Goal: Transaction & Acquisition: Subscribe to service/newsletter

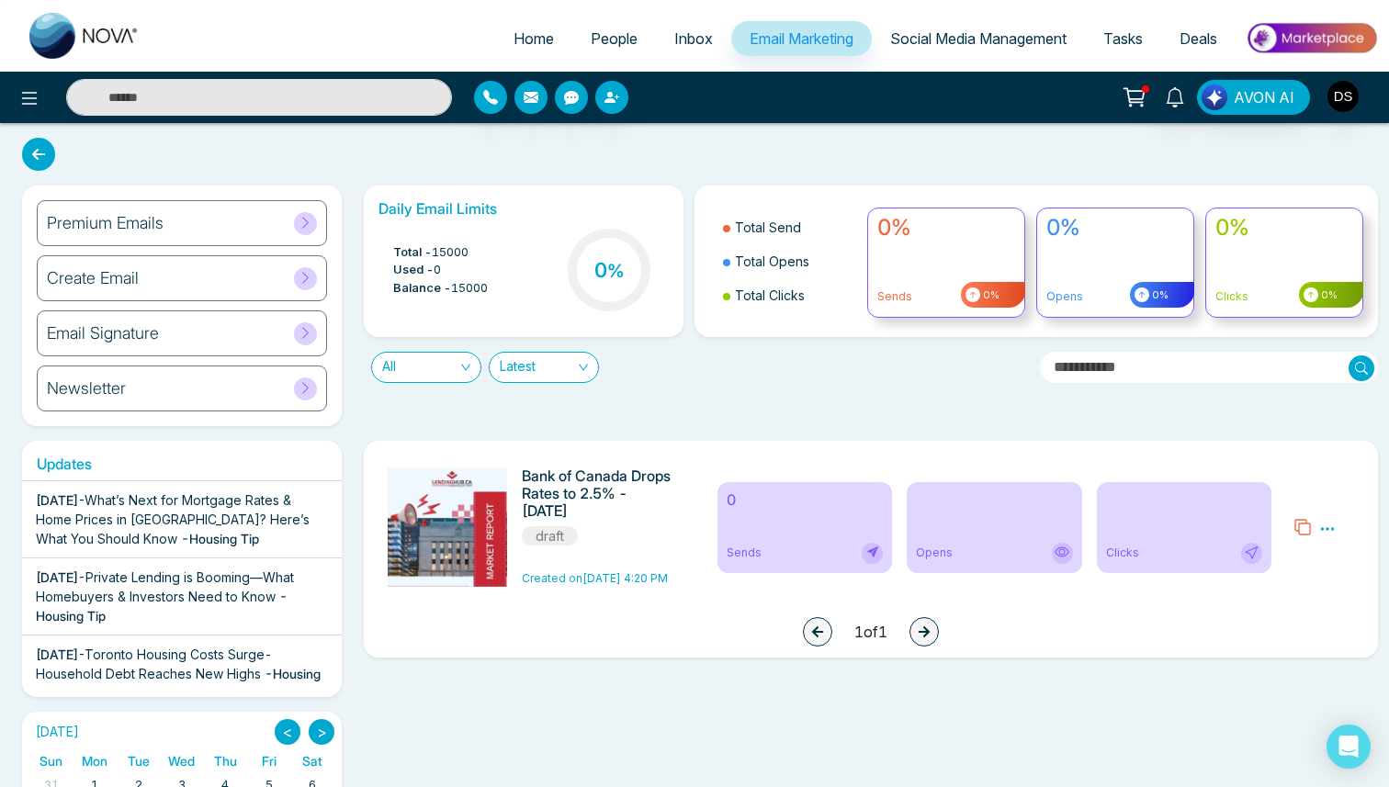
click at [618, 23] on link "People" at bounding box center [614, 38] width 84 height 35
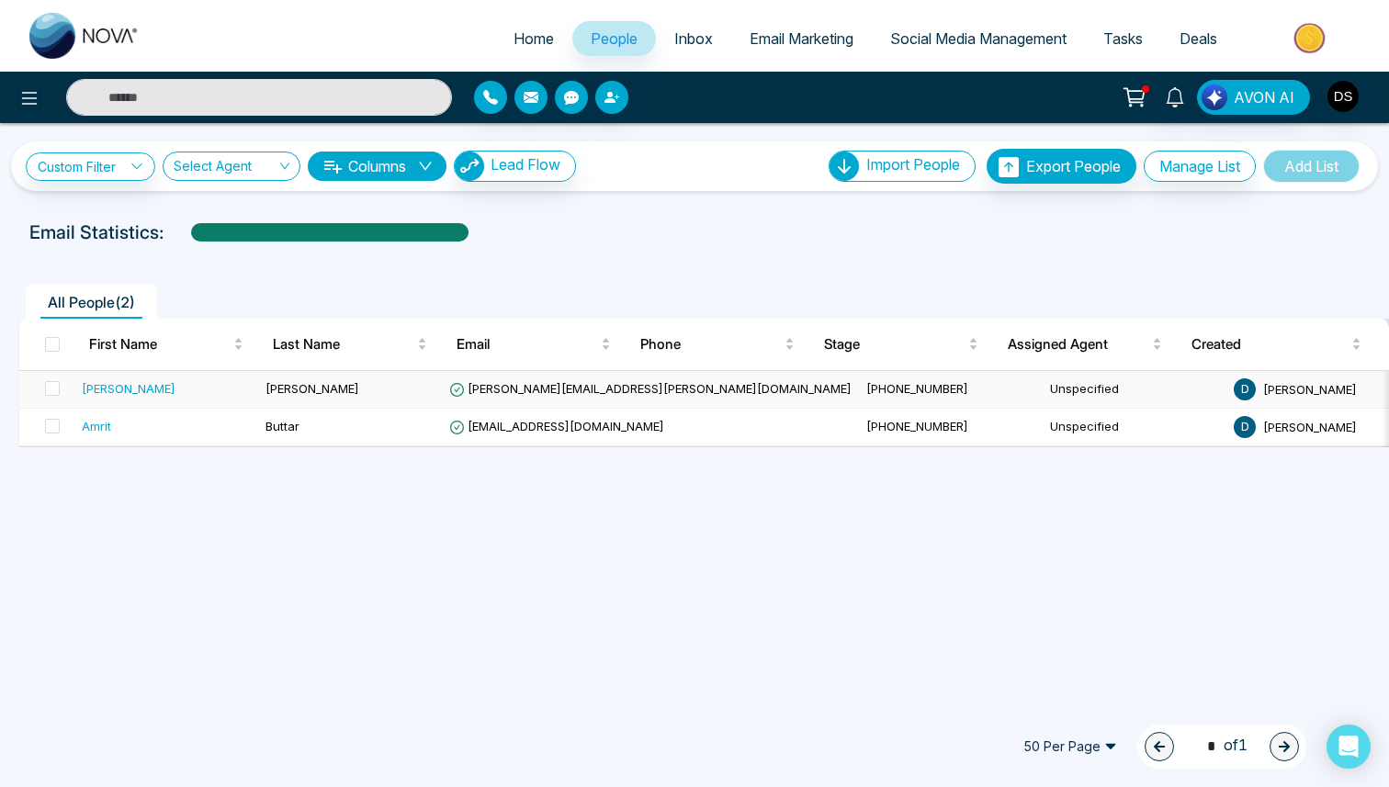
click at [367, 375] on td "[PERSON_NAME]" at bounding box center [350, 390] width 184 height 38
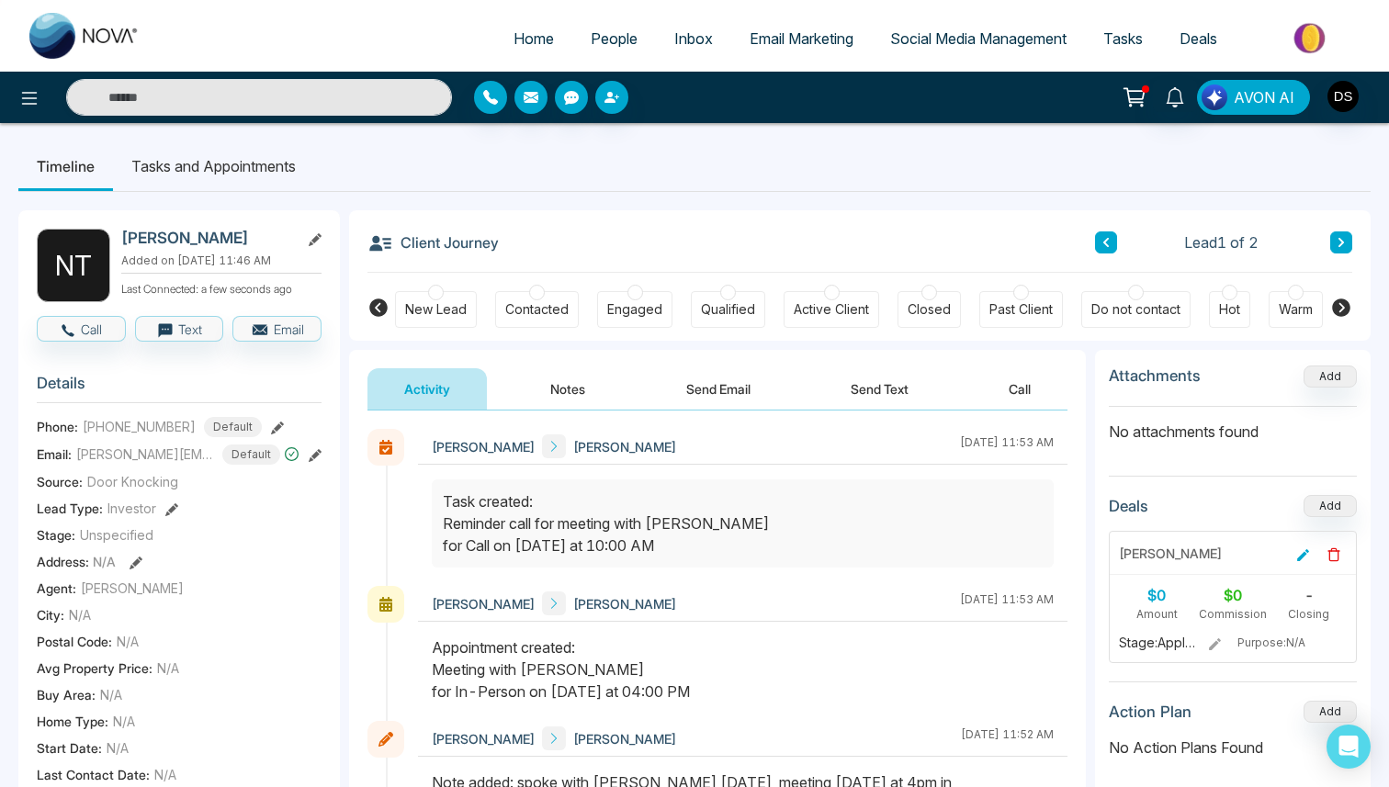
click at [1228, 92] on button "AVON AI" at bounding box center [1253, 97] width 113 height 35
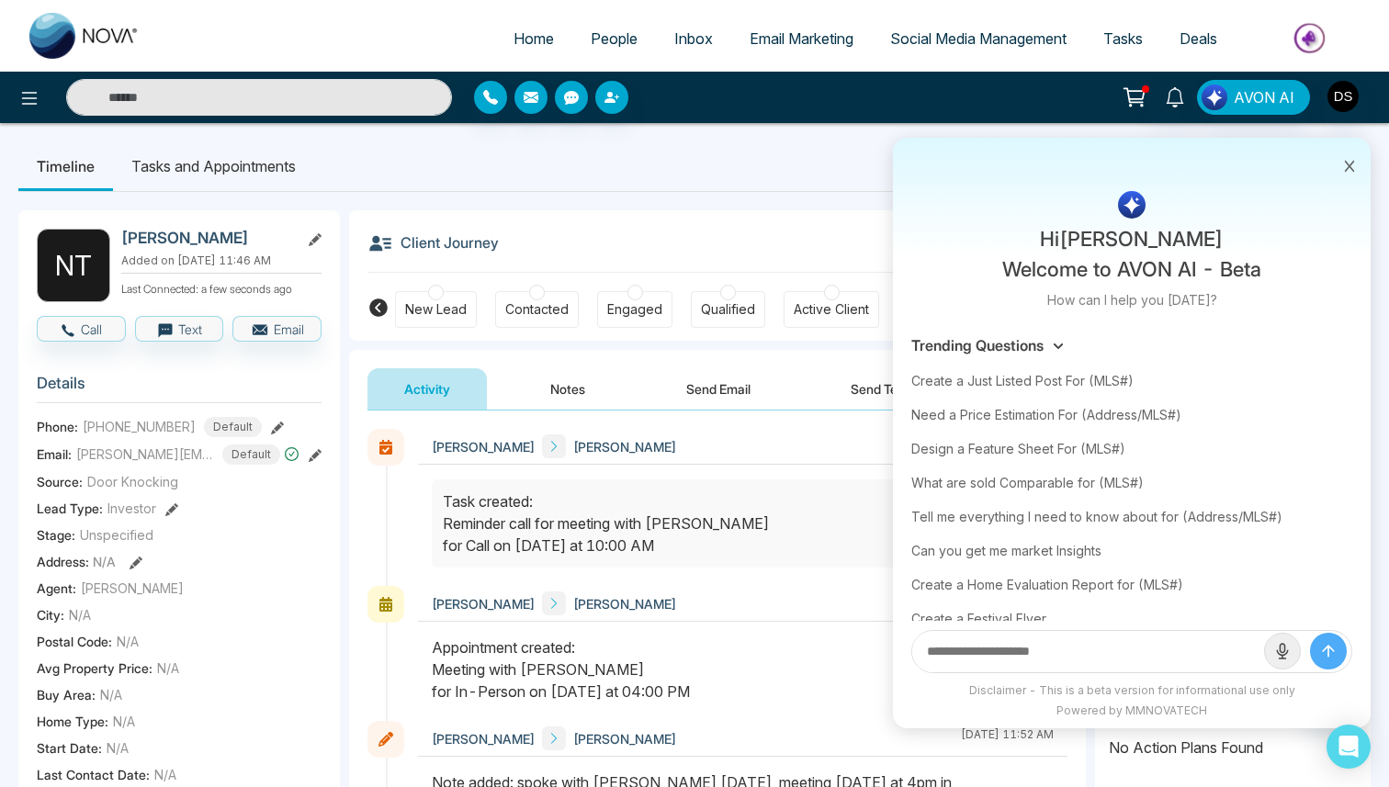
click at [1355, 166] on icon at bounding box center [1349, 166] width 13 height 13
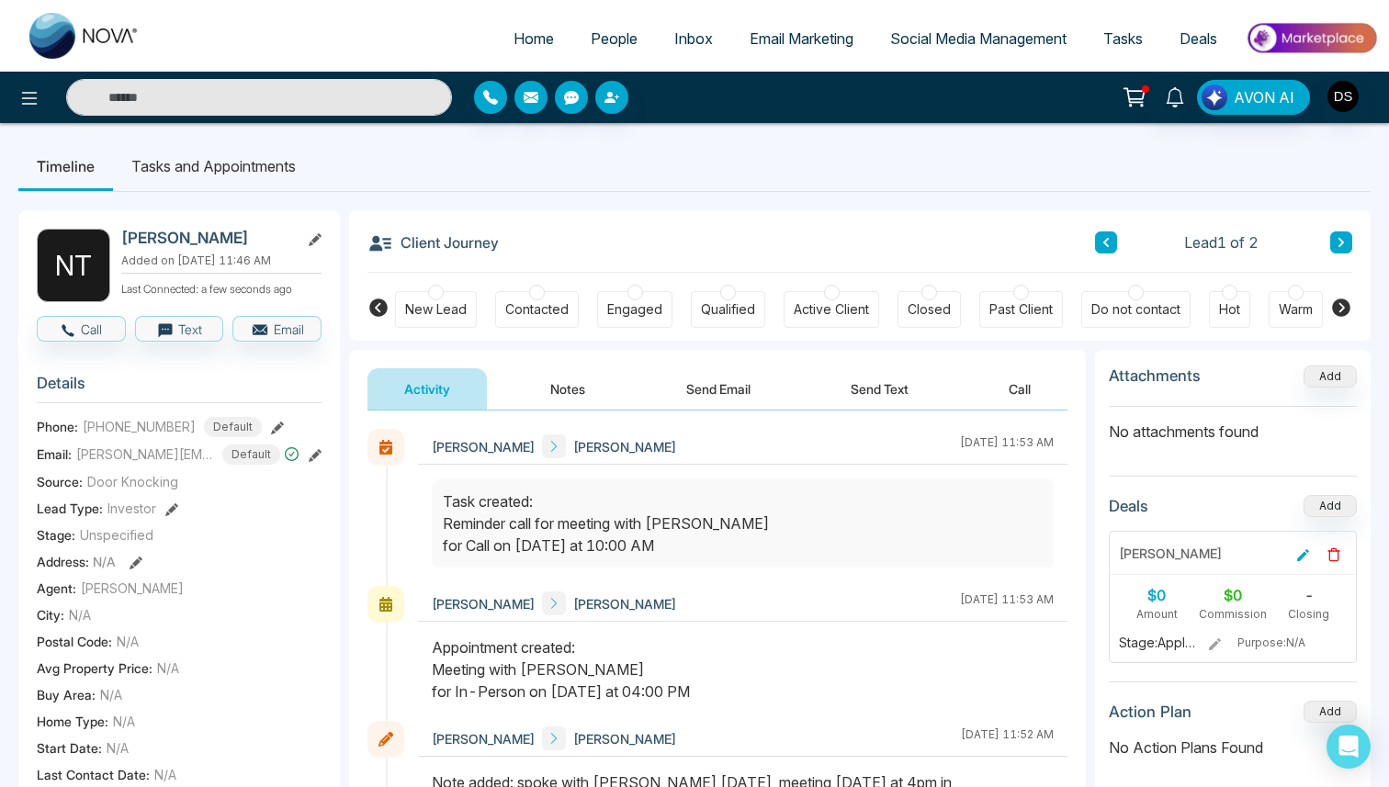
click at [605, 33] on span "People" at bounding box center [614, 38] width 47 height 18
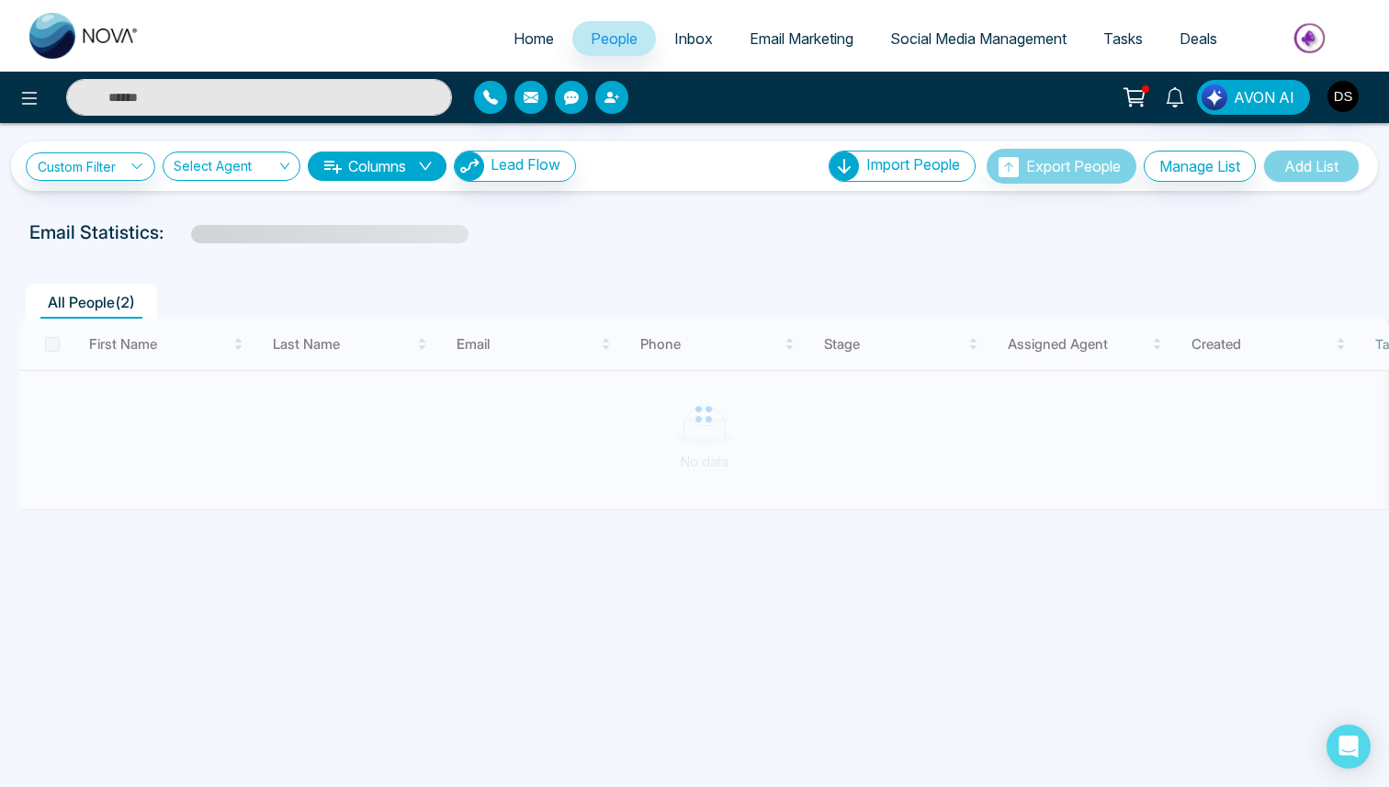
click at [1011, 40] on span "Social Media Management" at bounding box center [978, 38] width 176 height 18
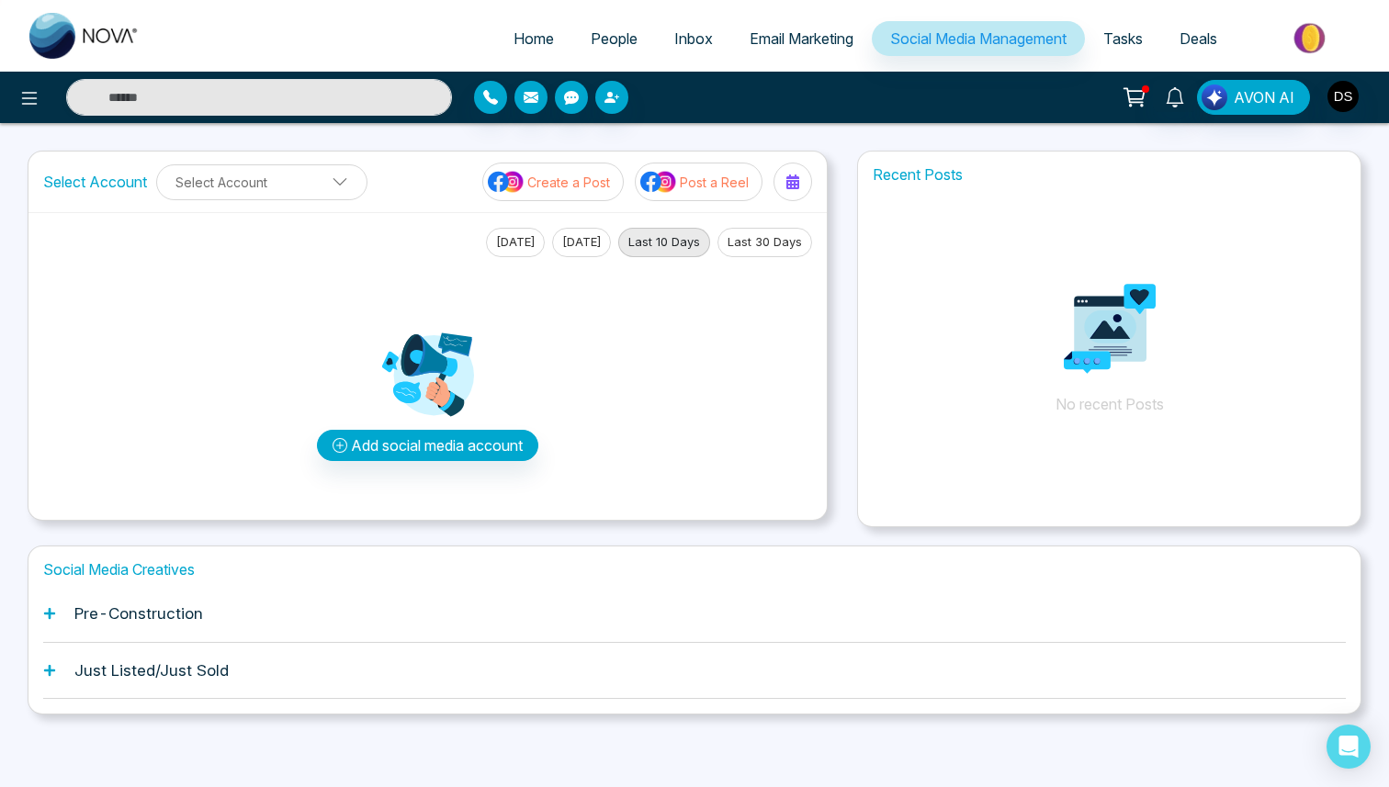
click at [1299, 38] on img at bounding box center [1311, 37] width 133 height 41
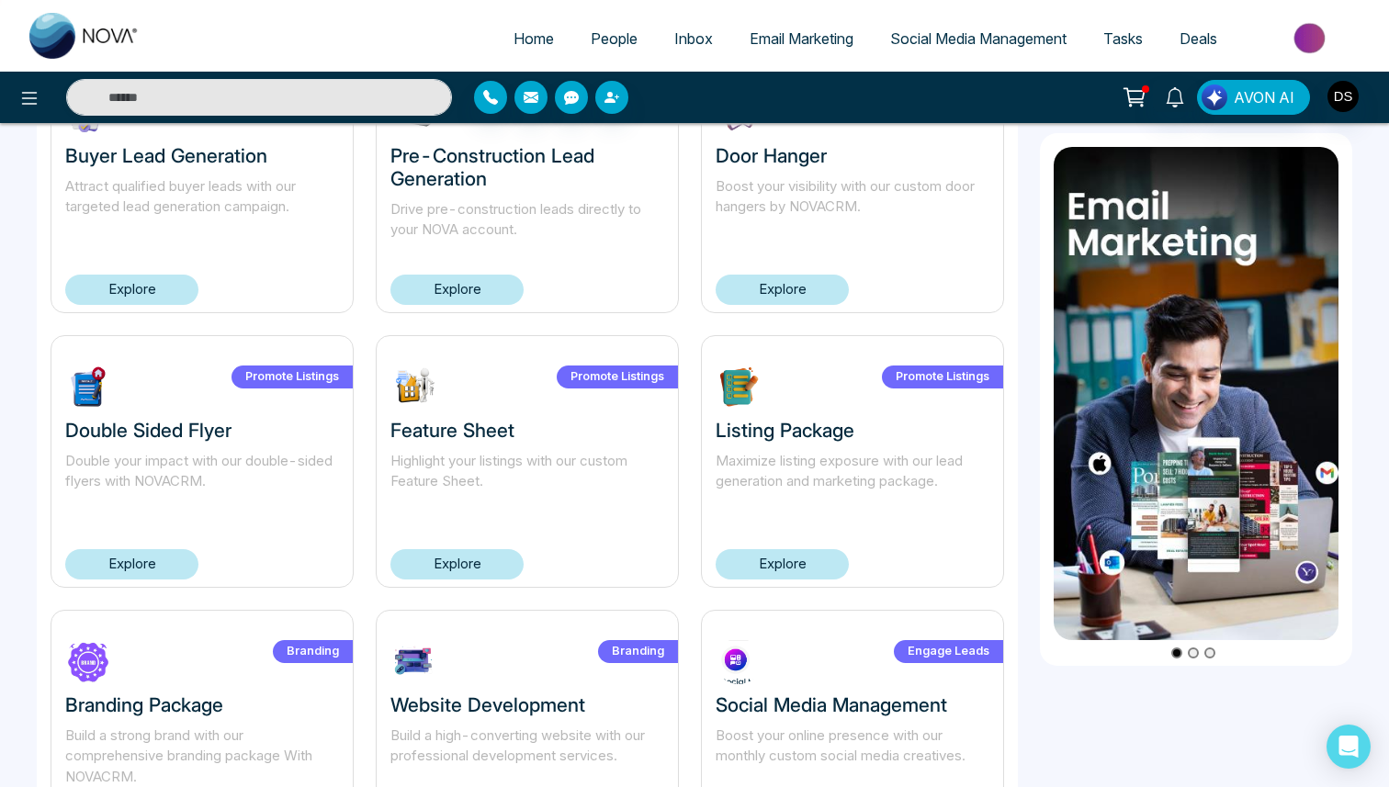
scroll to position [1013, 0]
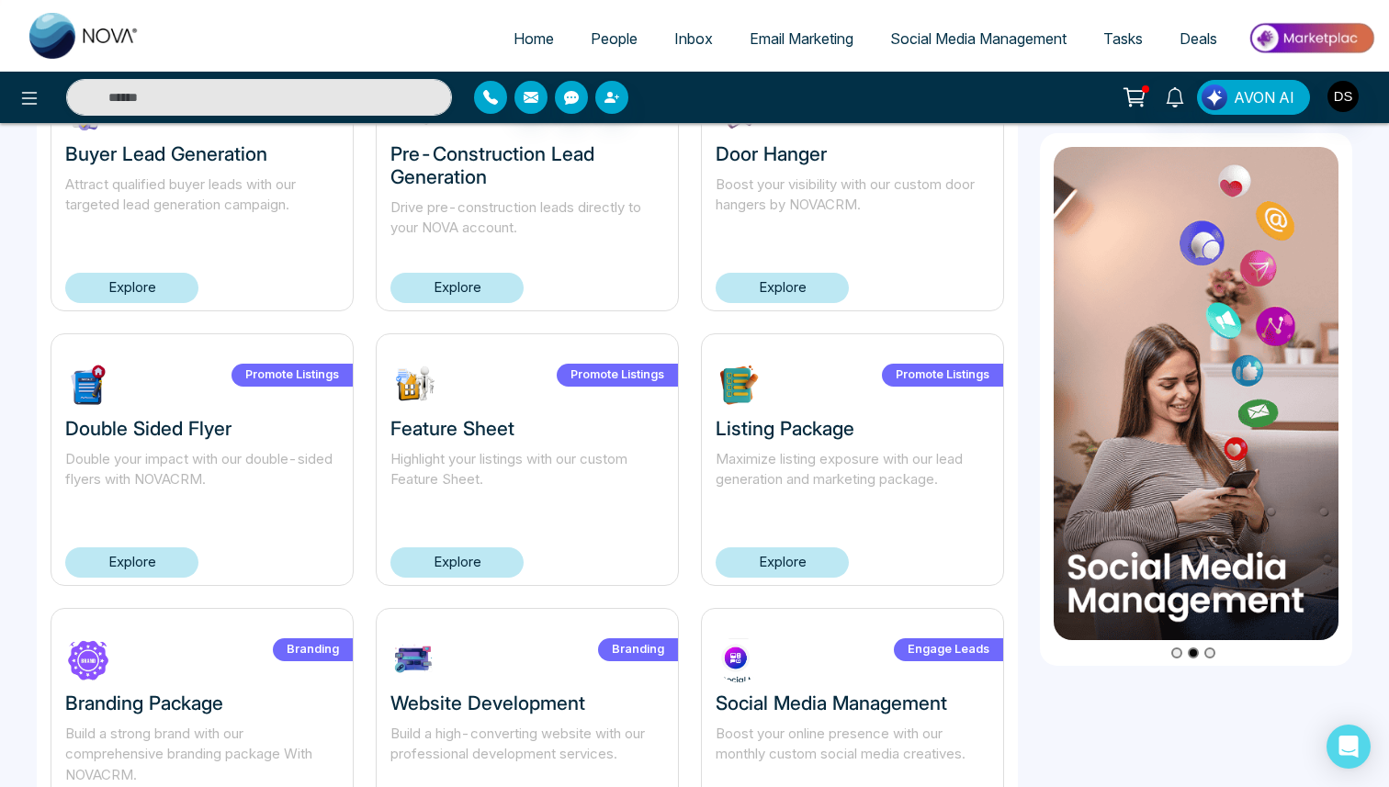
click at [496, 90] on icon "button" at bounding box center [490, 97] width 15 height 15
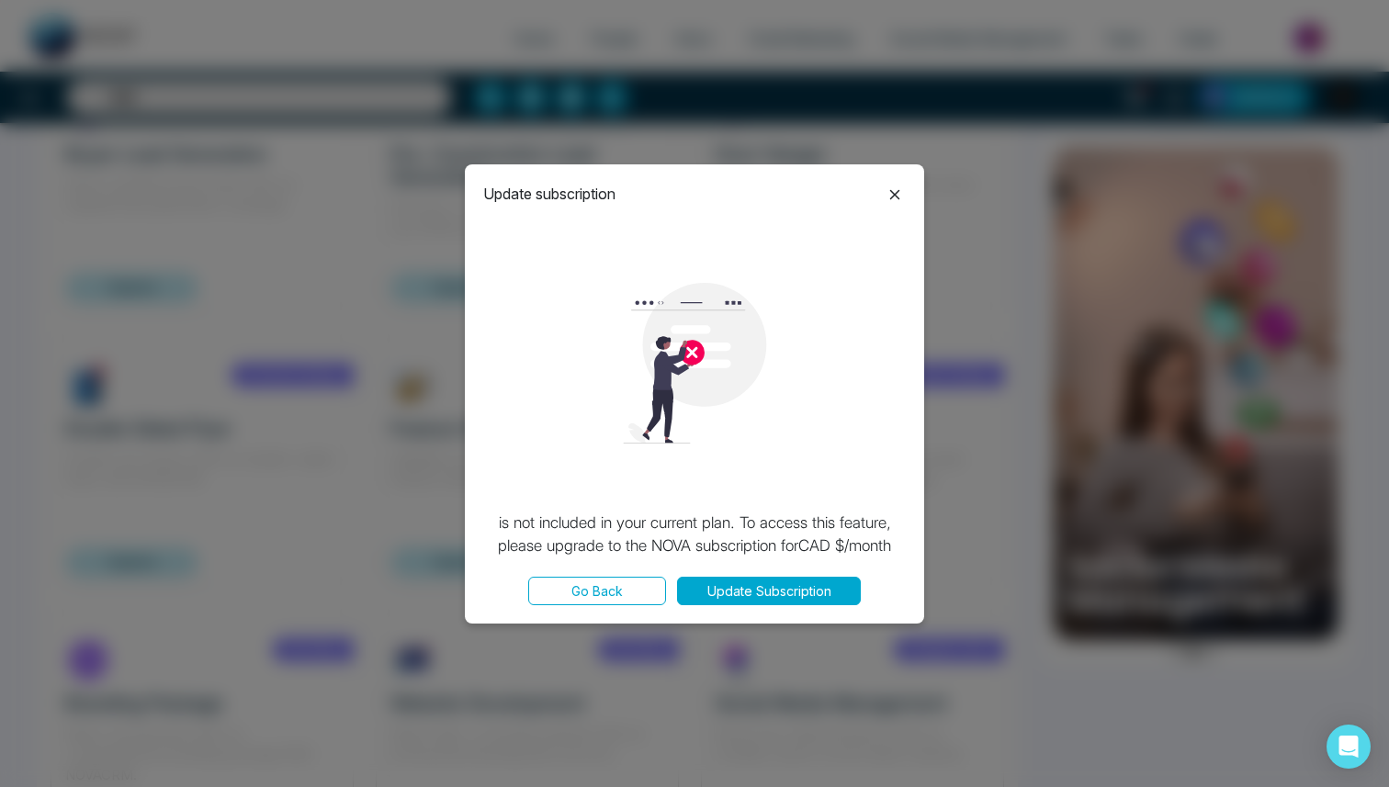
click at [814, 586] on button "Update Subscription" at bounding box center [769, 591] width 184 height 28
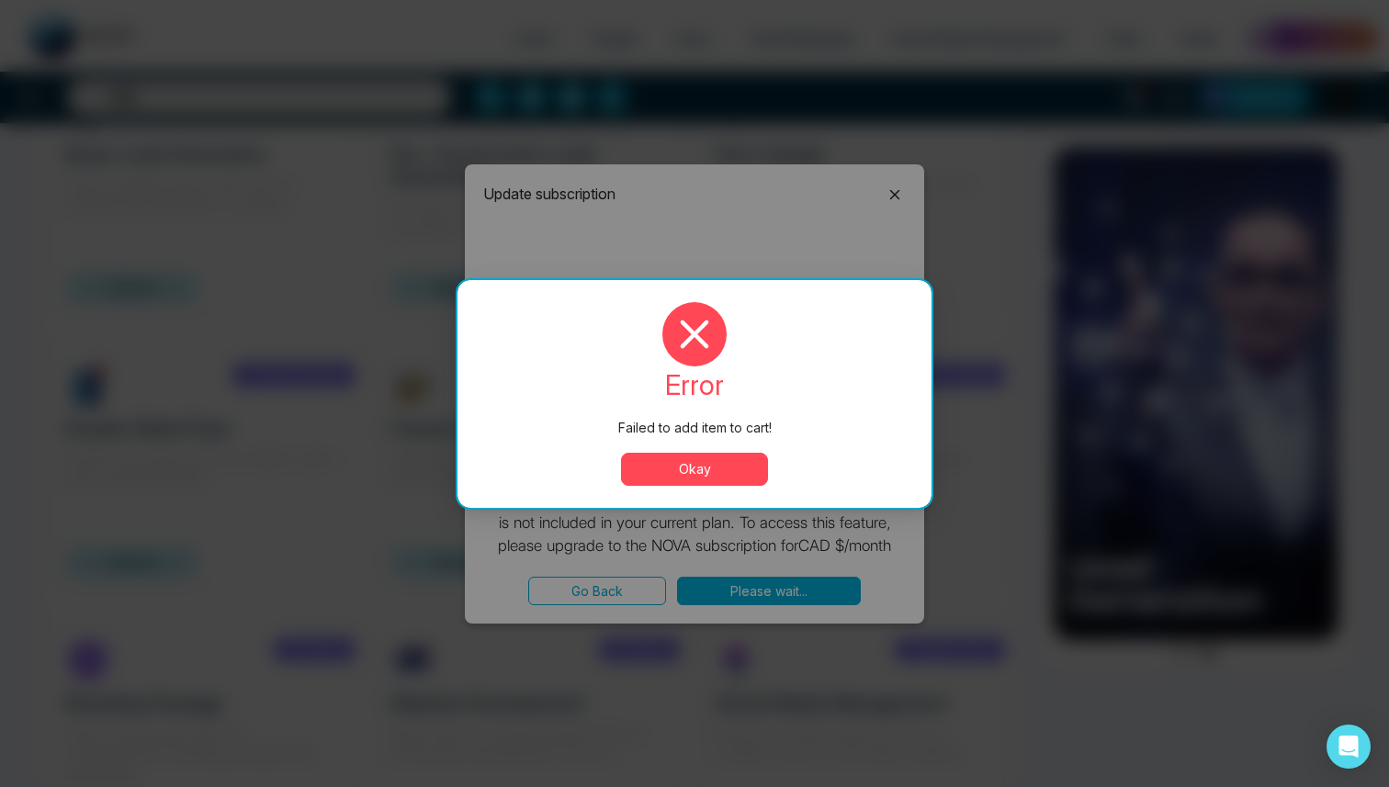
click at [712, 460] on button "Okay" at bounding box center [694, 469] width 147 height 33
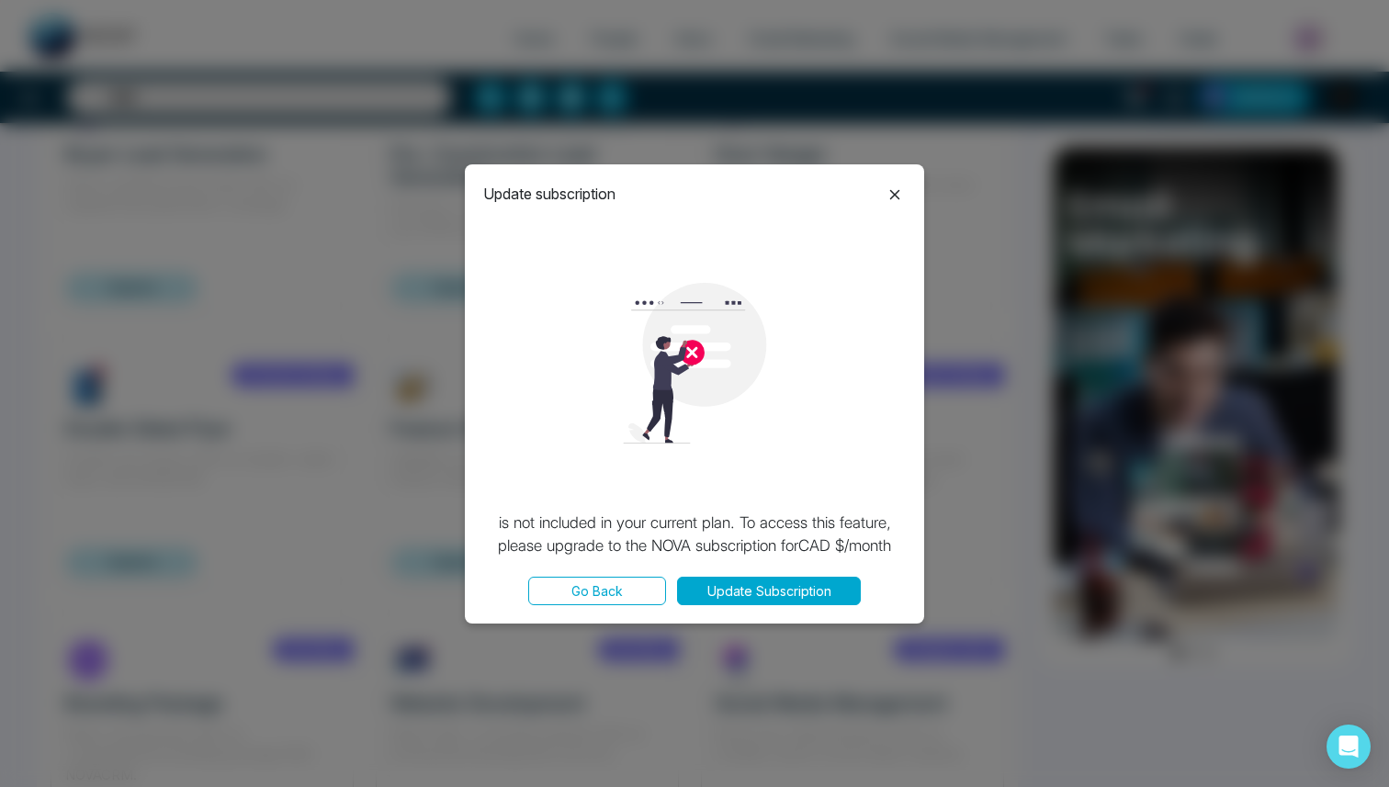
click at [788, 593] on button "Update Subscription" at bounding box center [769, 591] width 184 height 28
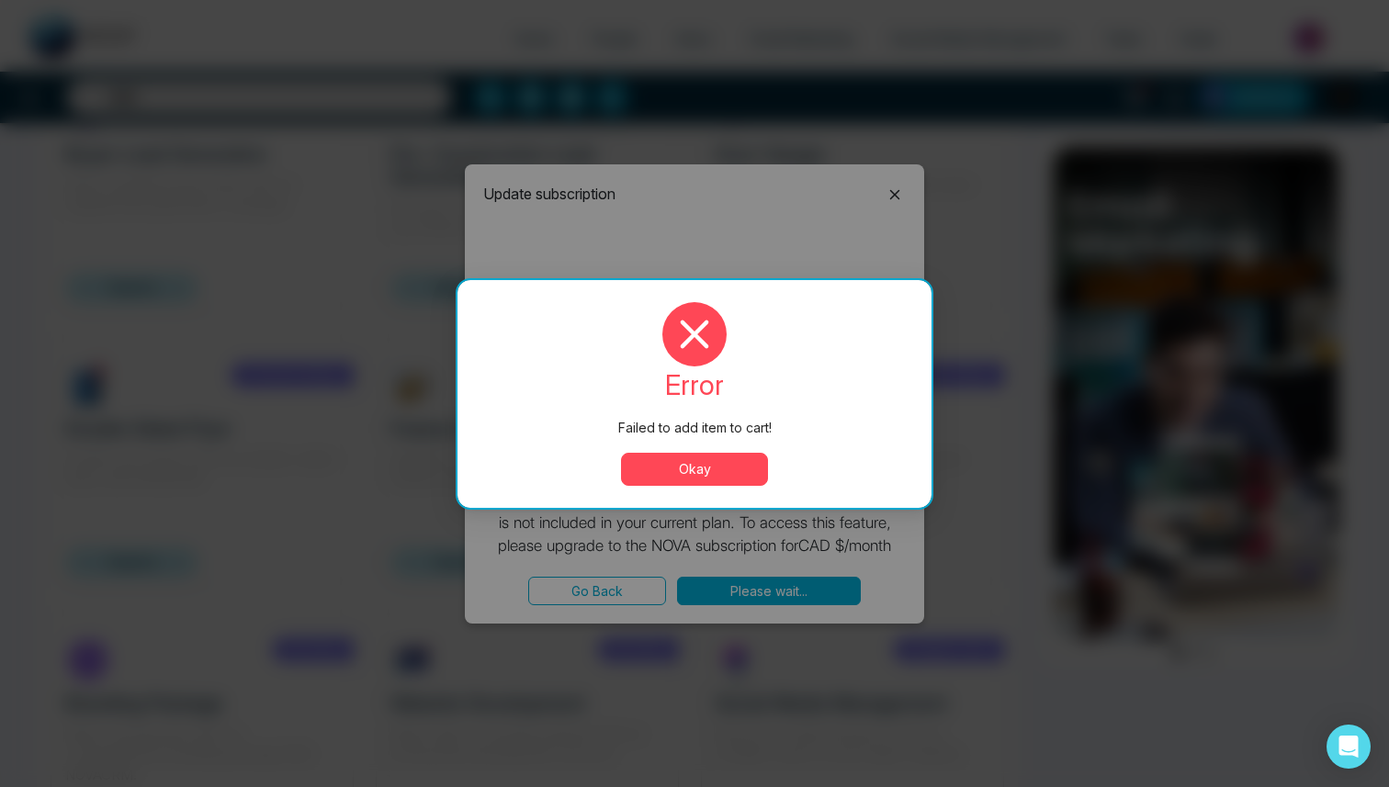
click at [739, 465] on button "Okay" at bounding box center [694, 469] width 147 height 33
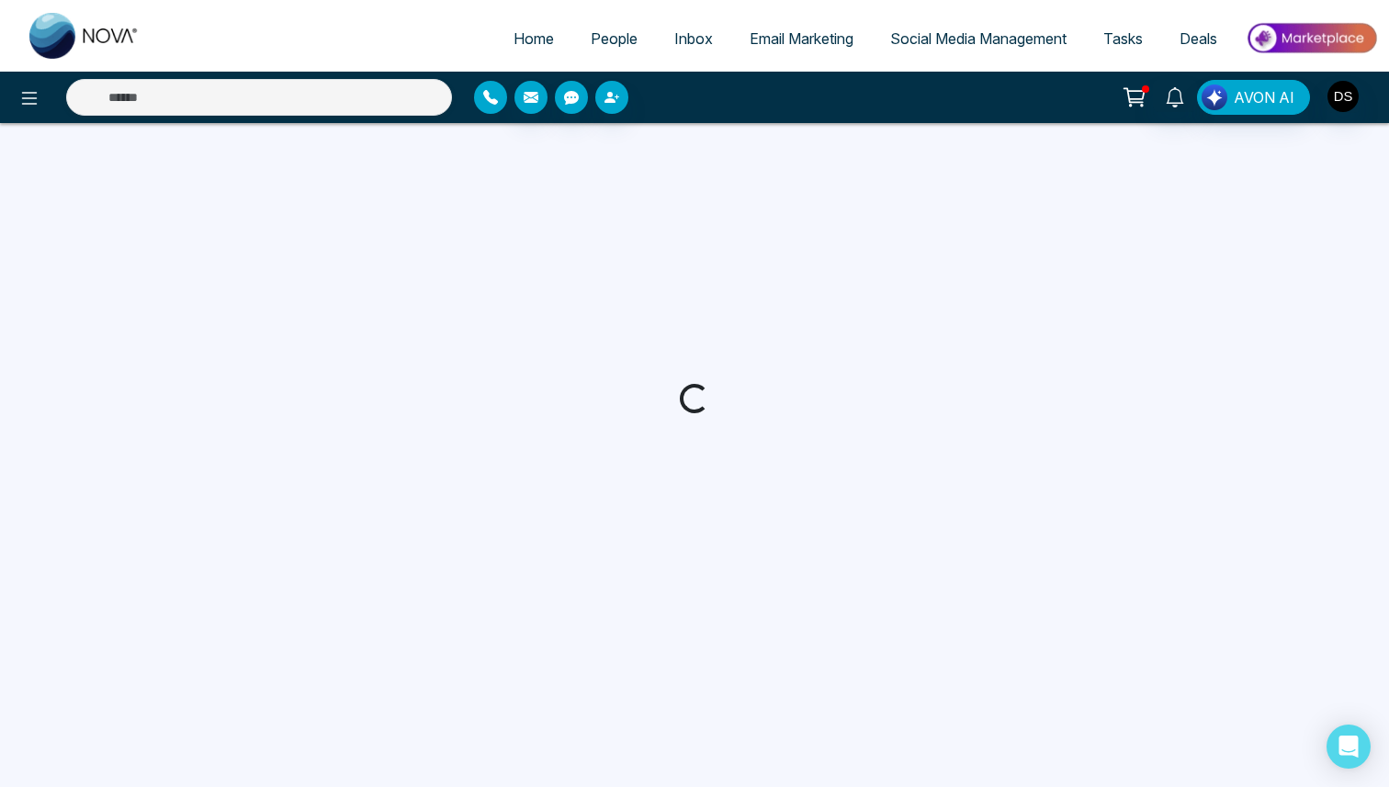
click at [484, 95] on icon "button" at bounding box center [490, 97] width 15 height 15
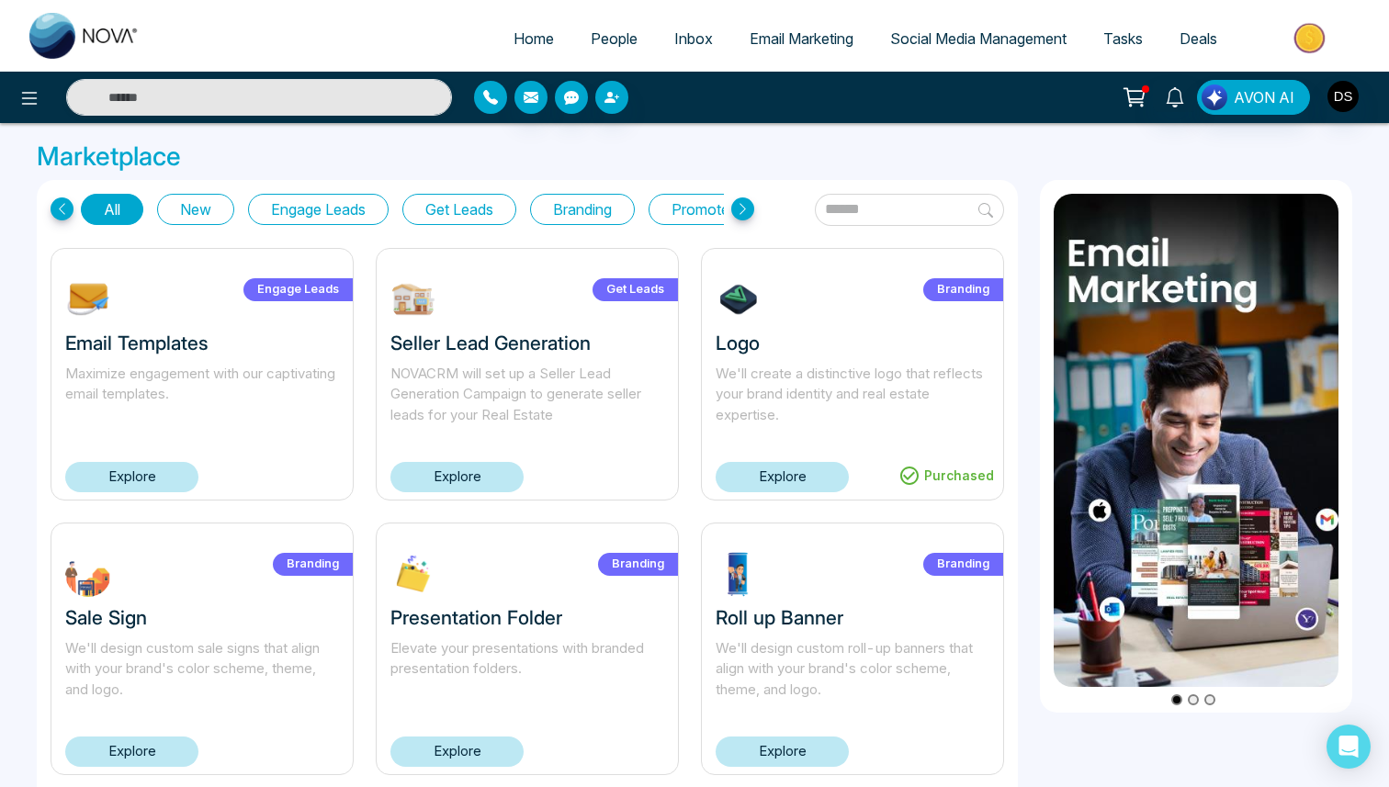
click at [484, 95] on icon "button" at bounding box center [490, 97] width 15 height 15
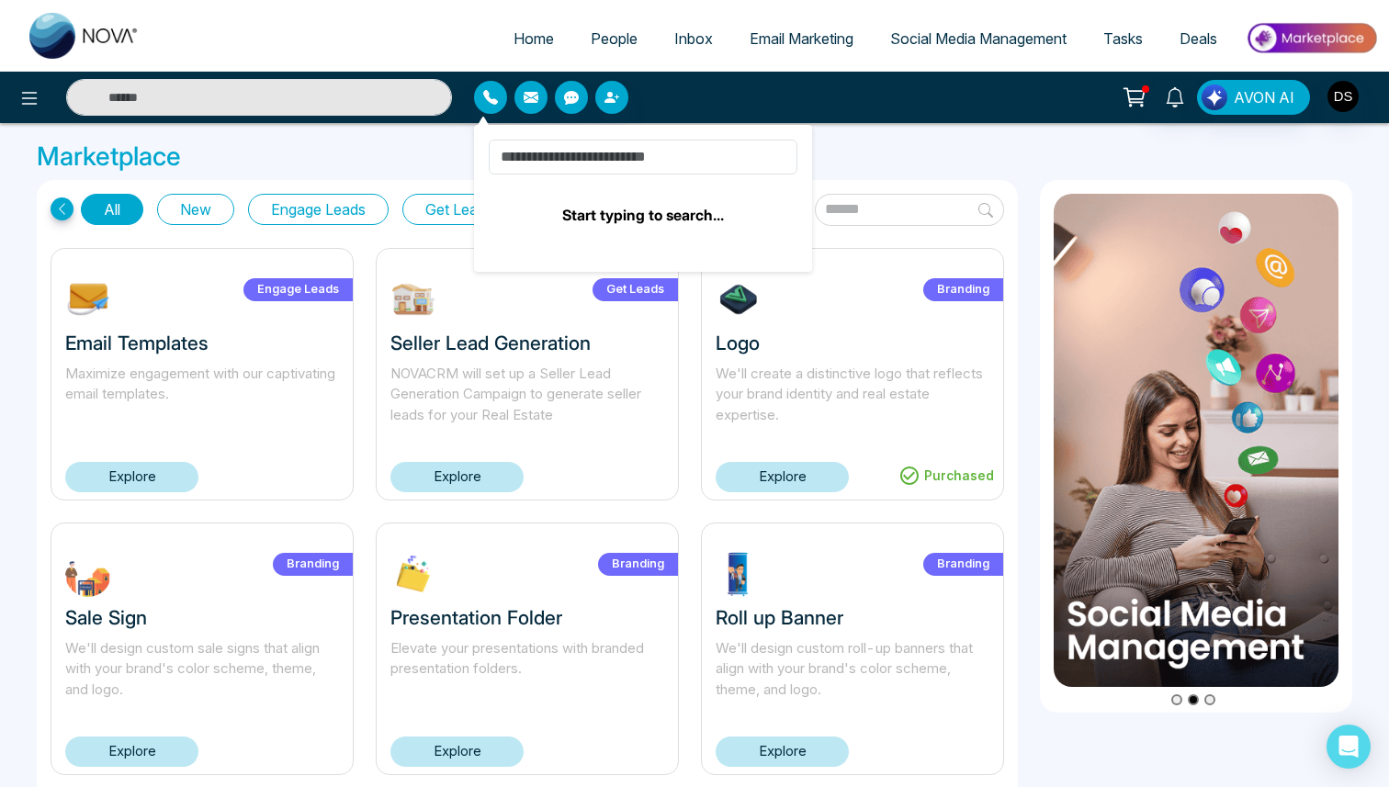
click at [661, 95] on div at bounding box center [636, 97] width 325 height 33
click at [492, 88] on button "button" at bounding box center [490, 97] width 33 height 33
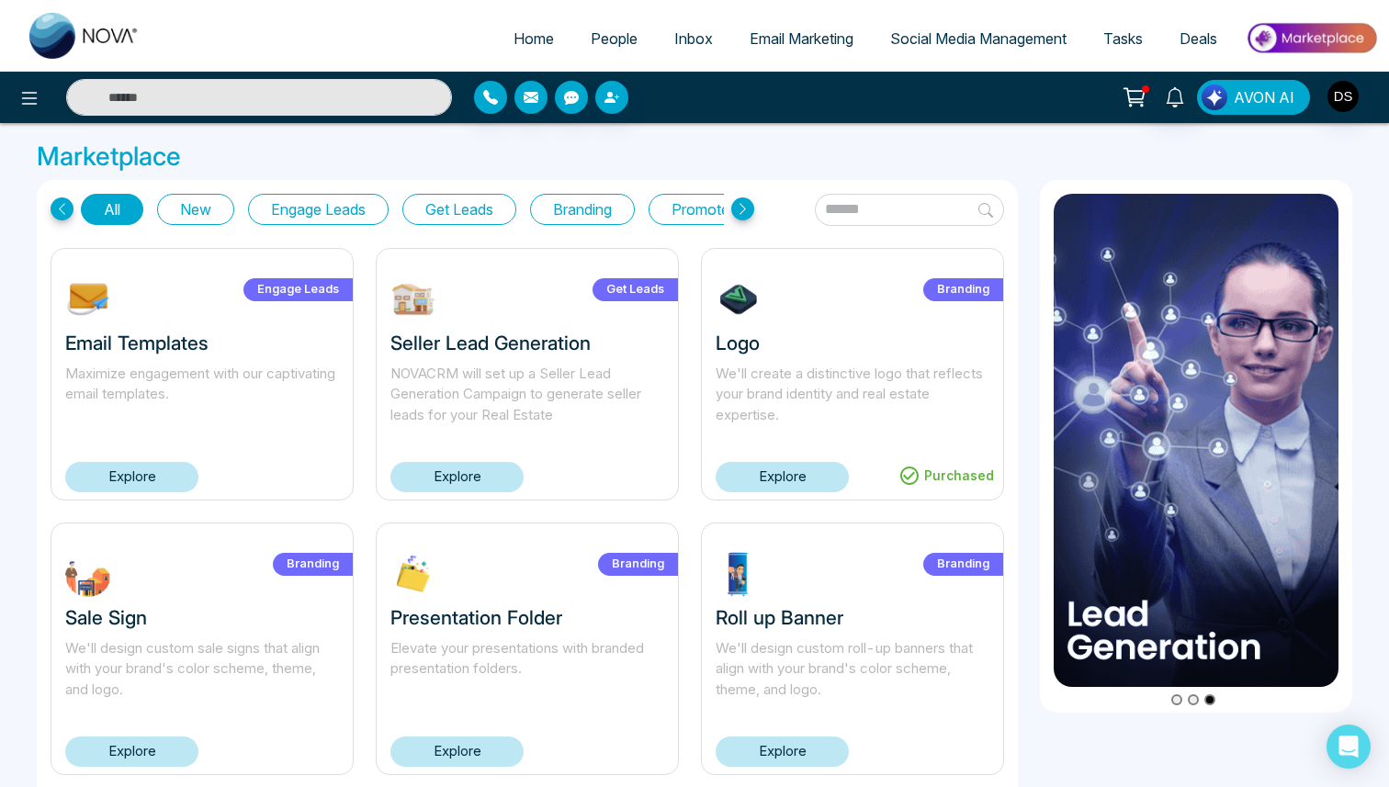
click at [1249, 100] on span "AVON AI" at bounding box center [1264, 97] width 61 height 22
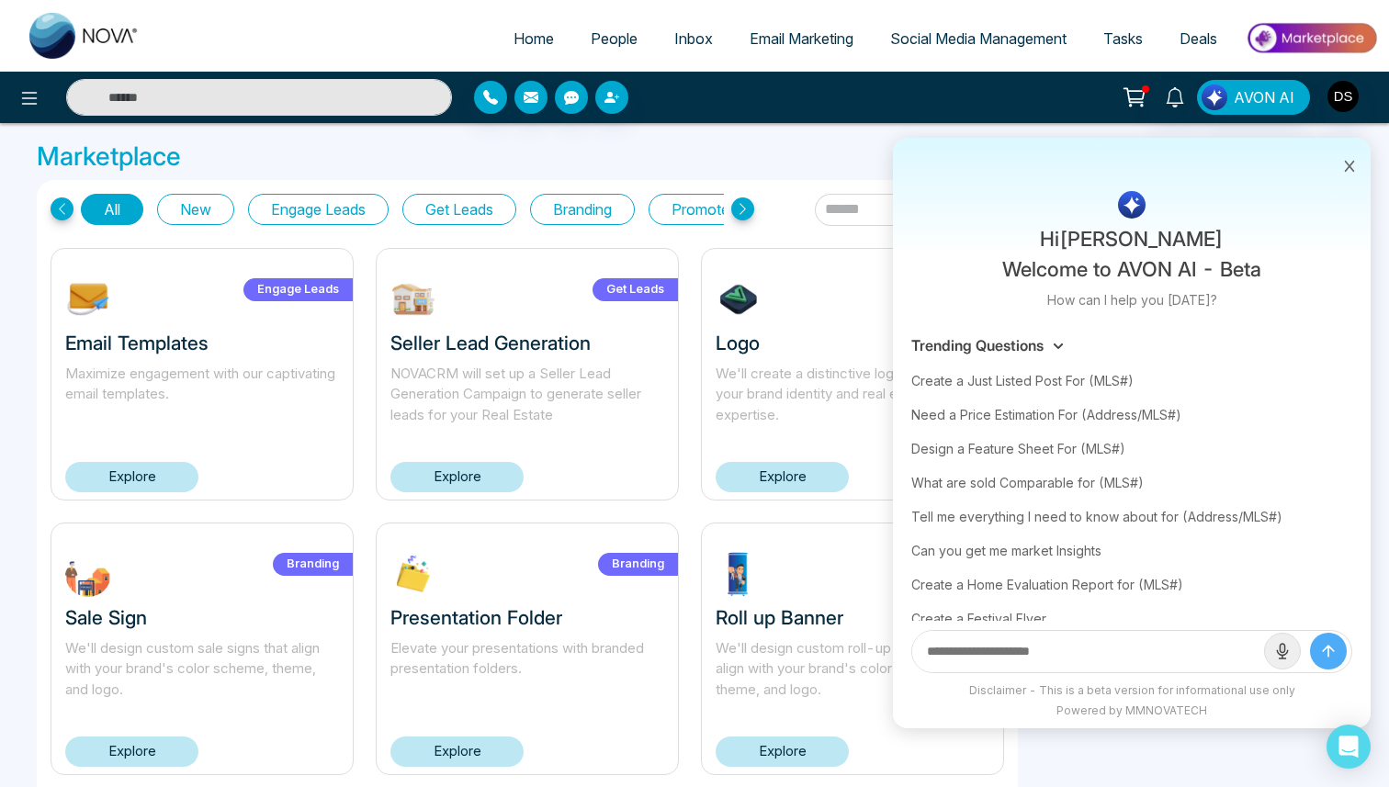
click at [1346, 165] on icon at bounding box center [1349, 166] width 13 height 13
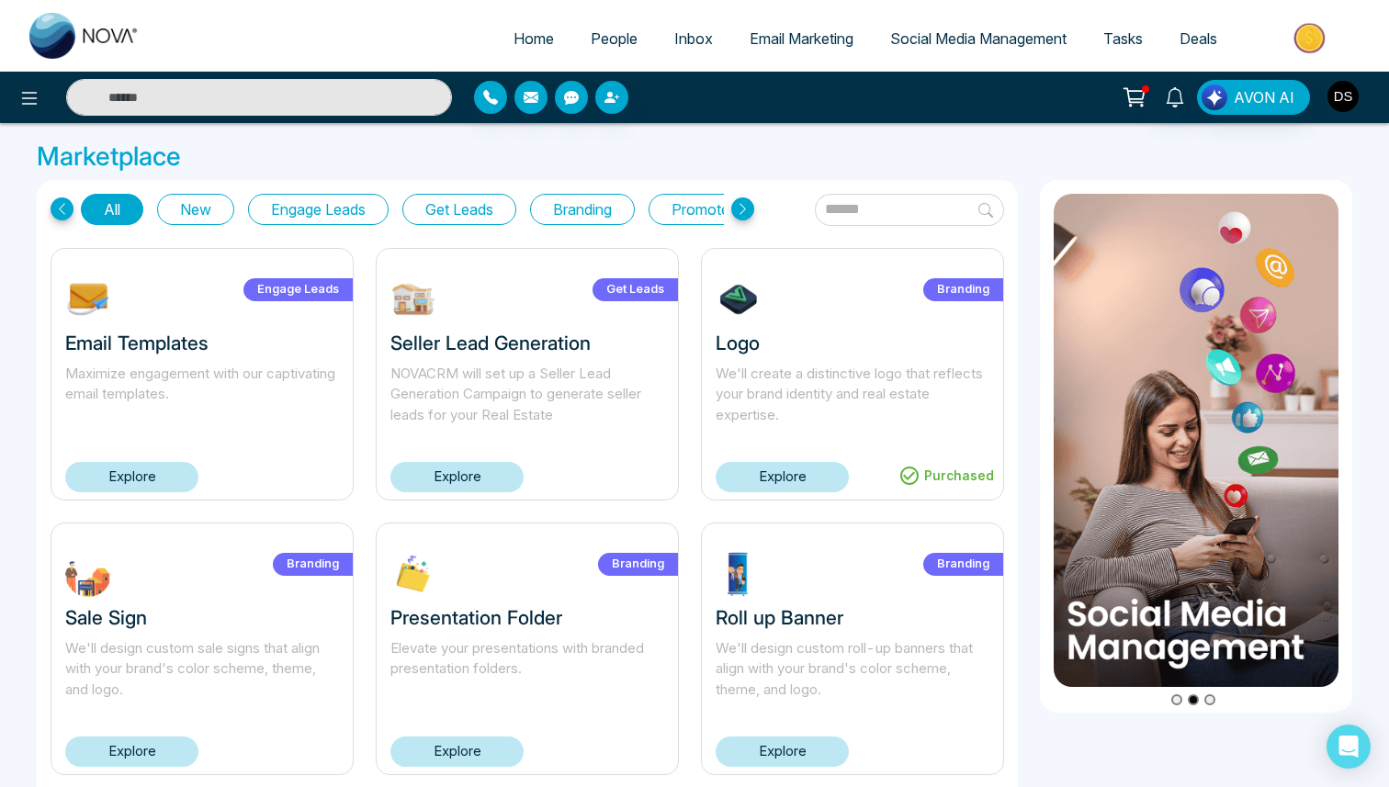
click at [1338, 91] on img "button" at bounding box center [1342, 96] width 31 height 31
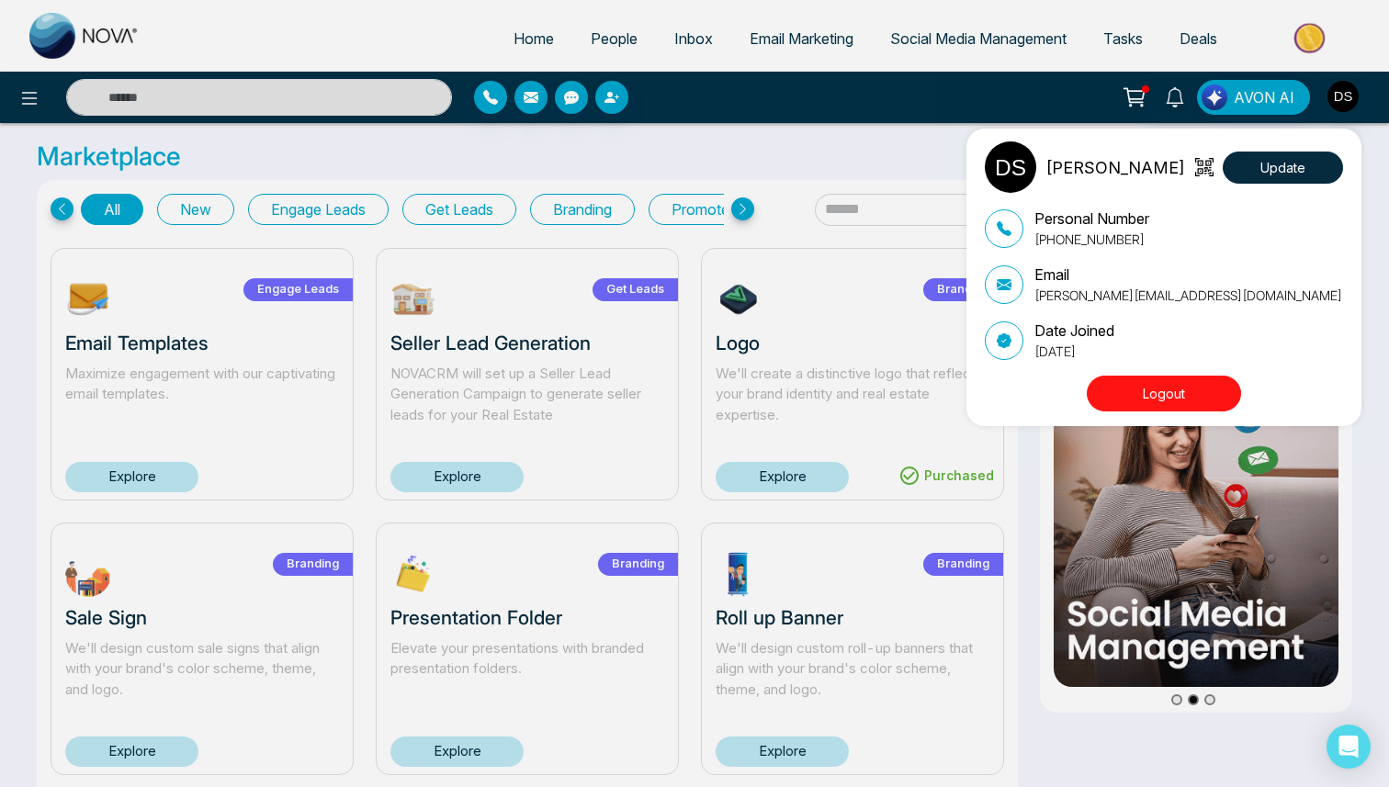
click at [1338, 92] on div "[PERSON_NAME] Update Personal Number [PHONE_NUMBER] Email [PERSON_NAME][EMAIL_A…" at bounding box center [694, 393] width 1389 height 787
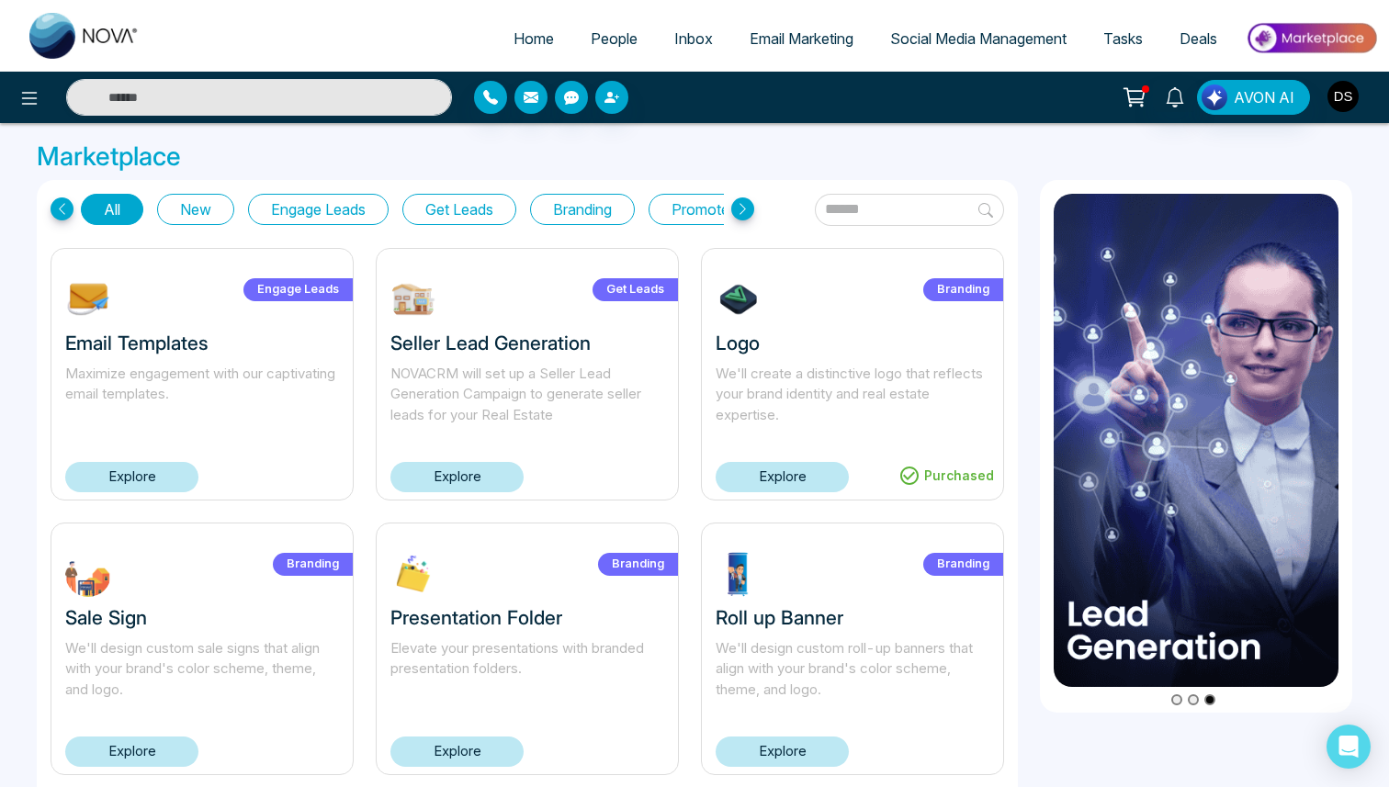
click at [1340, 92] on img "button" at bounding box center [1342, 96] width 31 height 31
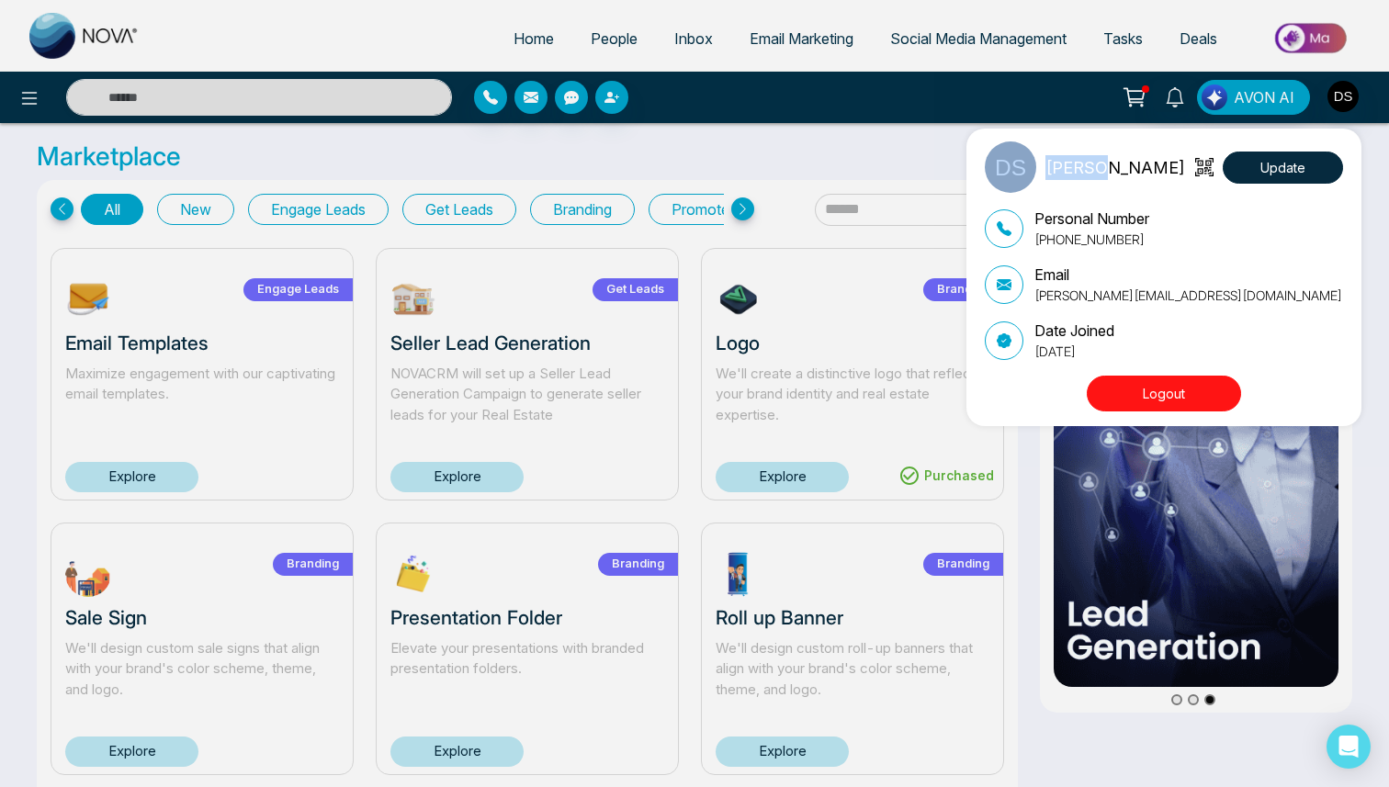
click at [1340, 92] on div "[PERSON_NAME] Update Personal Number [PHONE_NUMBER] Email [PERSON_NAME][EMAIL_A…" at bounding box center [694, 393] width 1389 height 787
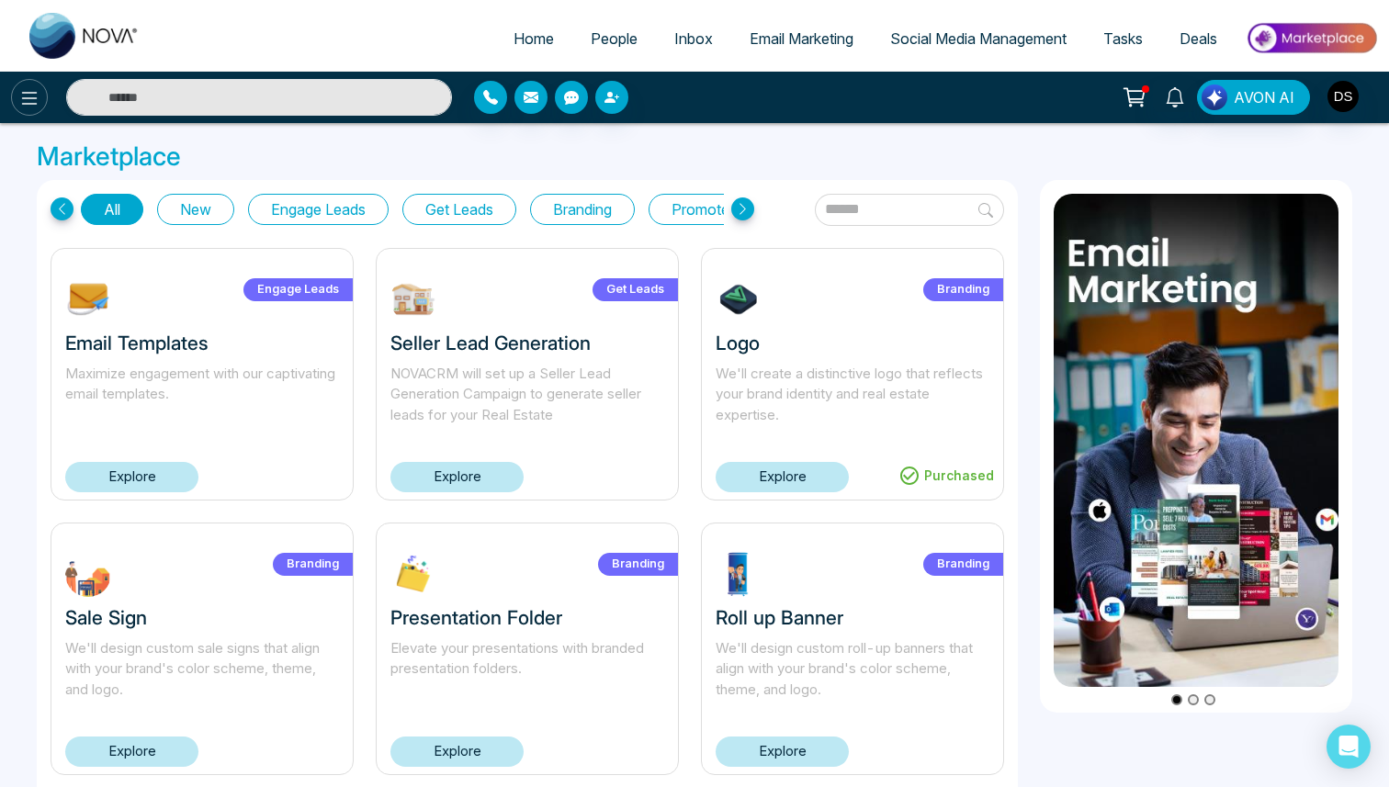
click at [28, 106] on icon at bounding box center [29, 98] width 22 height 22
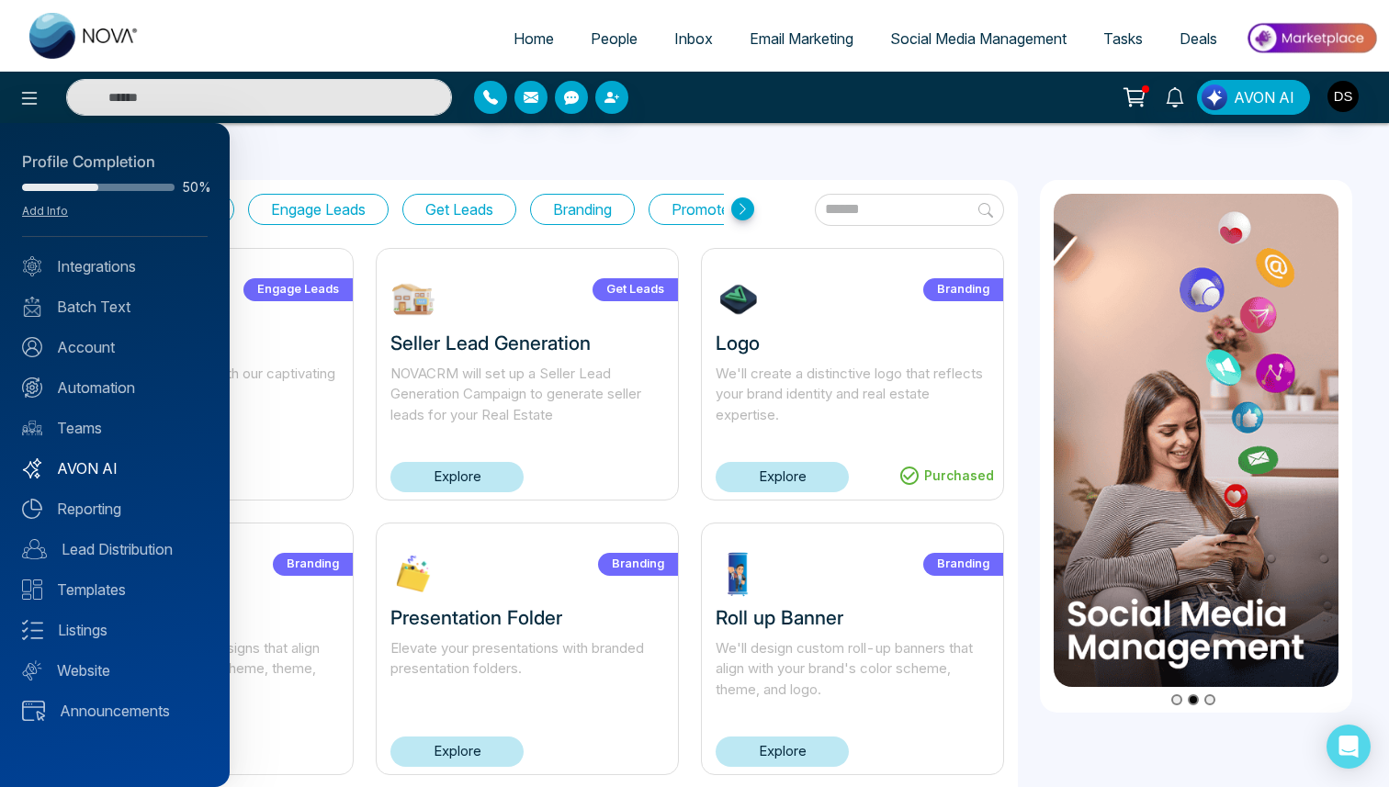
click at [72, 466] on link "AVON AI" at bounding box center [115, 468] width 186 height 22
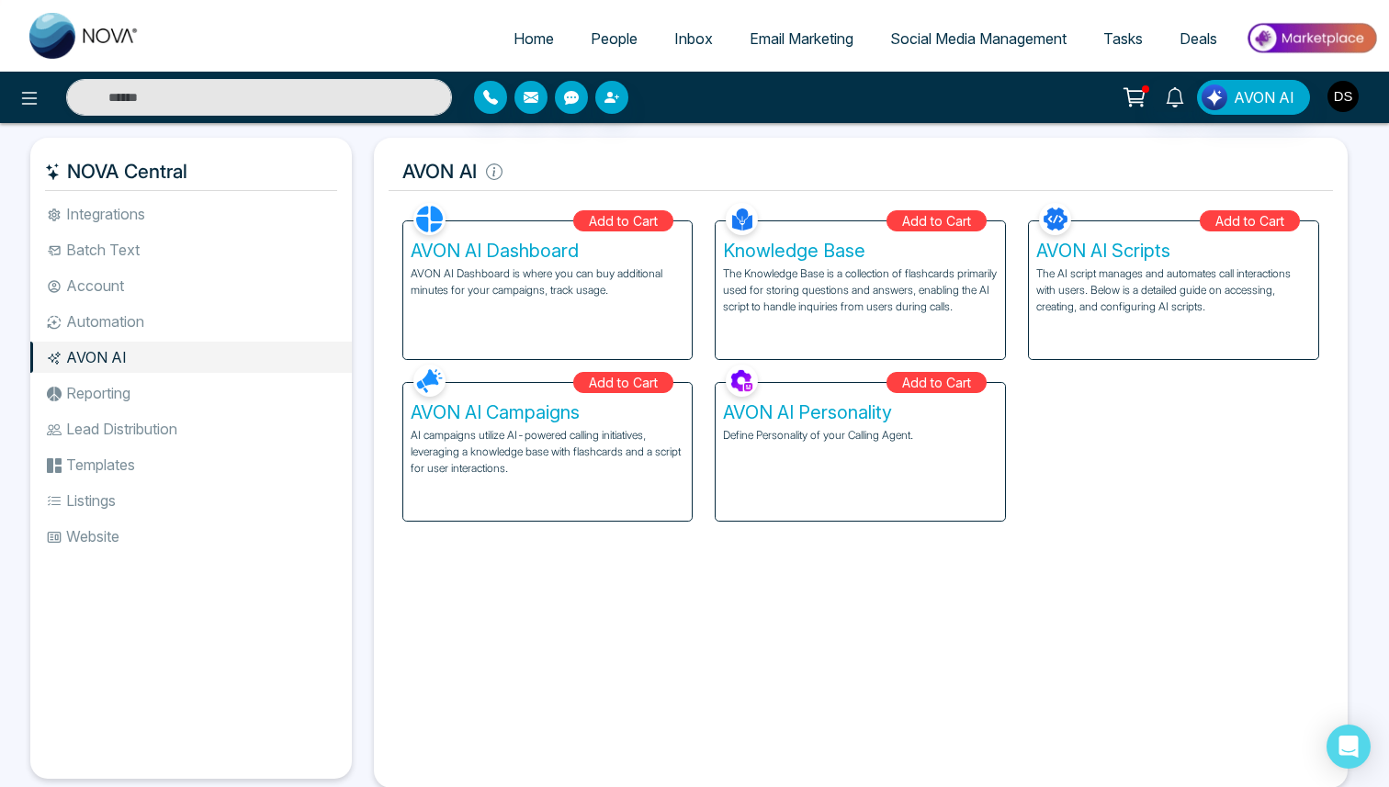
click at [1337, 88] on img "button" at bounding box center [1342, 96] width 31 height 31
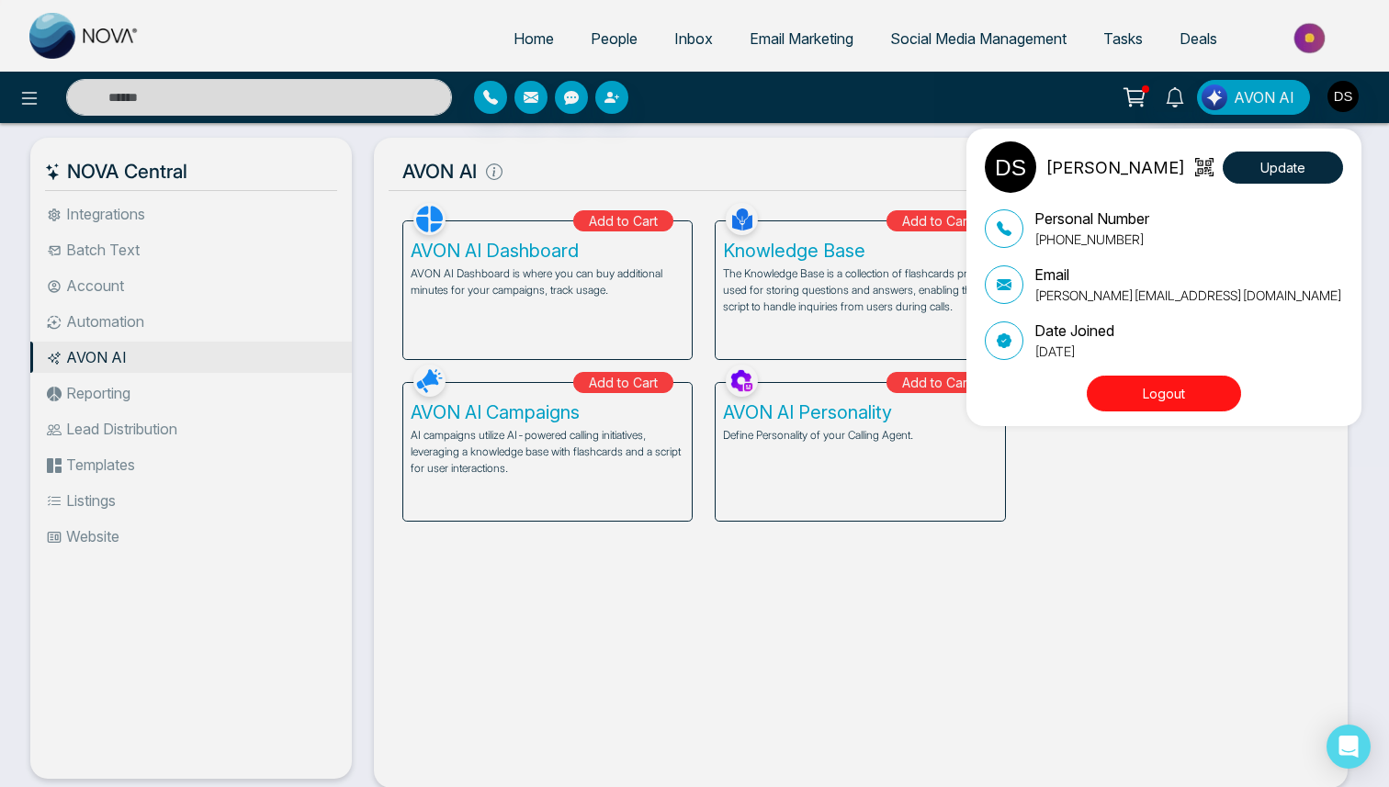
click at [1098, 580] on div "[PERSON_NAME] Update Personal Number [PHONE_NUMBER] Email [PERSON_NAME][EMAIL_A…" at bounding box center [694, 393] width 1389 height 787
